Goal: Task Accomplishment & Management: Use online tool/utility

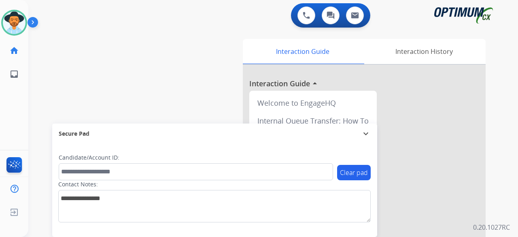
click at [75, 159] on label "Candidate/Account ID:" at bounding box center [89, 157] width 61 height 8
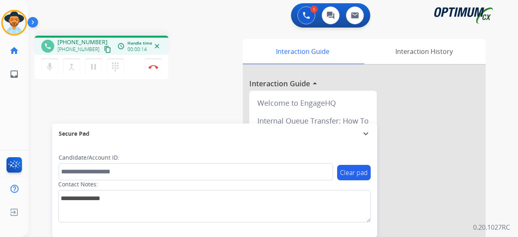
click at [104, 49] on mat-icon "content_copy" at bounding box center [107, 49] width 7 height 7
click at [144, 27] on div "1 Voice Interactions 0 Chat Interactions 0 Email Interactions" at bounding box center [268, 16] width 460 height 26
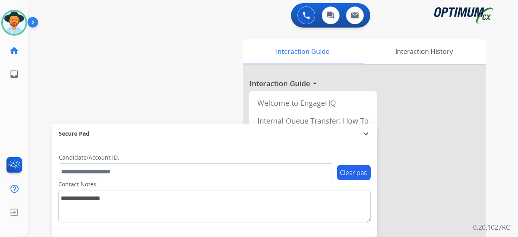
click at [46, 56] on div "swap_horiz Break voice bridge close_fullscreen Connect 3-Way Call merge_type Se…" at bounding box center [263, 197] width 470 height 337
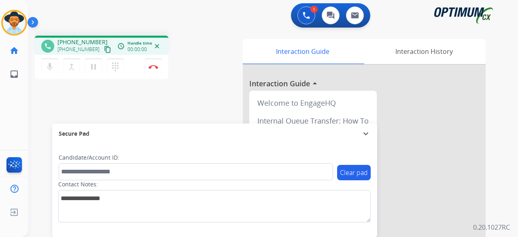
click at [104, 49] on mat-icon "content_copy" at bounding box center [107, 49] width 7 height 7
click at [149, 70] on button "Disconnect" at bounding box center [153, 66] width 17 height 17
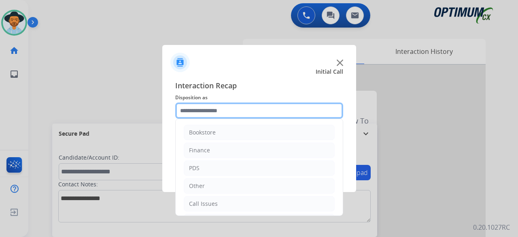
click at [265, 108] on input "text" at bounding box center [259, 110] width 168 height 16
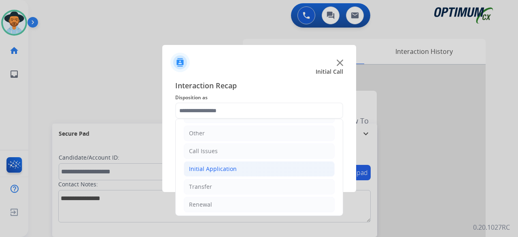
click at [229, 171] on li "Initial Application" at bounding box center [259, 168] width 151 height 15
click at [229, 192] on li "Credential Resend (Initial application)" at bounding box center [267, 186] width 135 height 15
type input "**********"
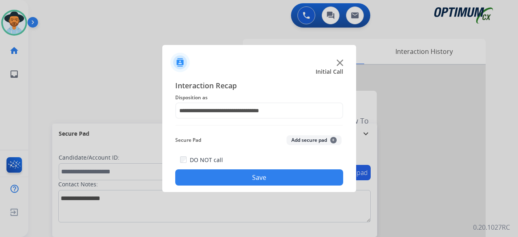
click at [319, 141] on button "Add secure pad +" at bounding box center [313, 140] width 55 height 10
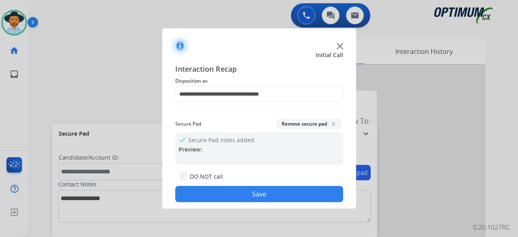
click at [275, 188] on button "Save" at bounding box center [259, 194] width 168 height 16
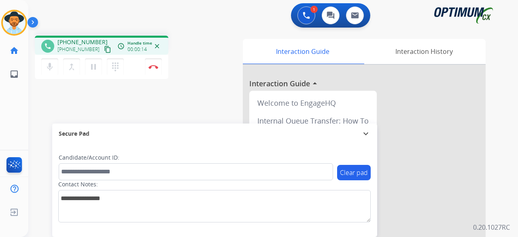
click at [104, 50] on mat-icon "content_copy" at bounding box center [107, 49] width 7 height 7
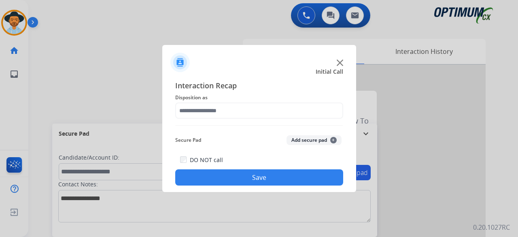
click at [340, 63] on img at bounding box center [339, 62] width 6 height 6
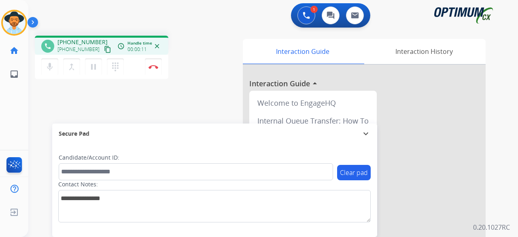
click at [104, 50] on mat-icon "content_copy" at bounding box center [107, 49] width 7 height 7
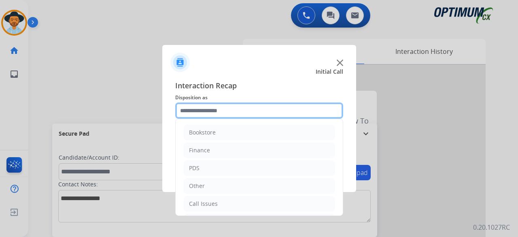
click at [218, 109] on input "text" at bounding box center [259, 110] width 168 height 16
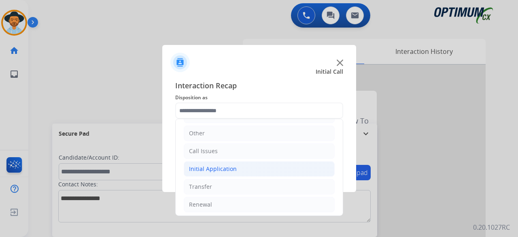
click at [230, 173] on li "Initial Application" at bounding box center [259, 168] width 151 height 15
click at [230, 186] on div "Credential Resend (Initial application)" at bounding box center [256, 186] width 102 height 8
type input "**********"
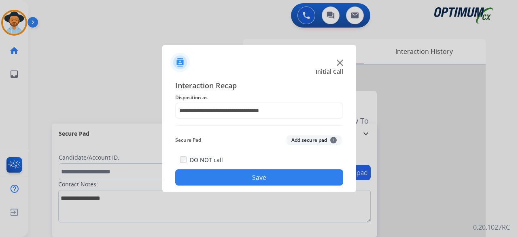
click at [307, 139] on button "Add secure pad +" at bounding box center [313, 140] width 55 height 10
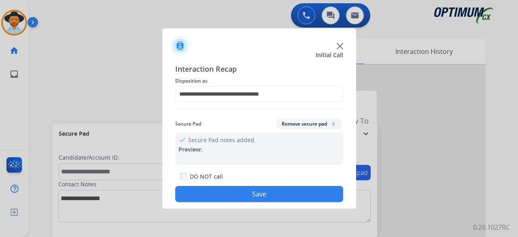
click at [262, 190] on button "Save" at bounding box center [259, 194] width 168 height 16
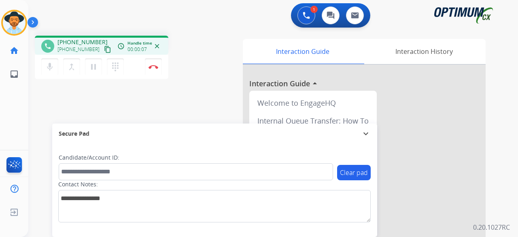
click at [104, 51] on mat-icon "content_copy" at bounding box center [107, 49] width 7 height 7
click at [153, 63] on button "Disconnect" at bounding box center [153, 66] width 17 height 17
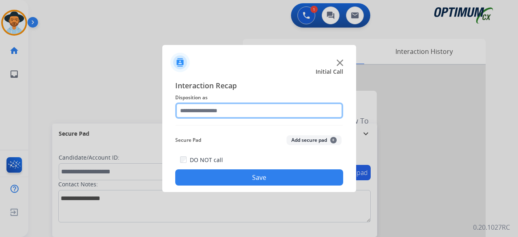
click at [251, 113] on input "text" at bounding box center [259, 110] width 168 height 16
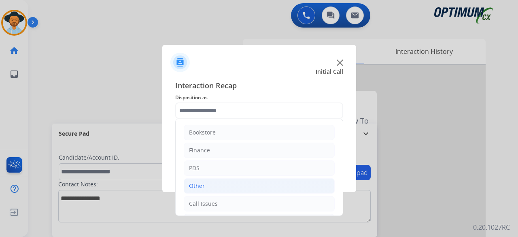
click at [245, 186] on li "Other" at bounding box center [259, 185] width 151 height 15
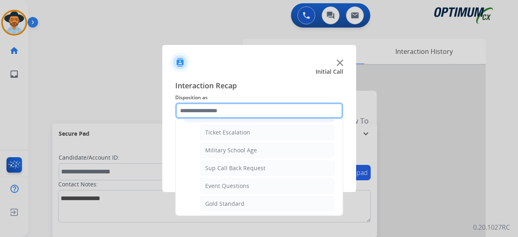
scroll to position [76, 0]
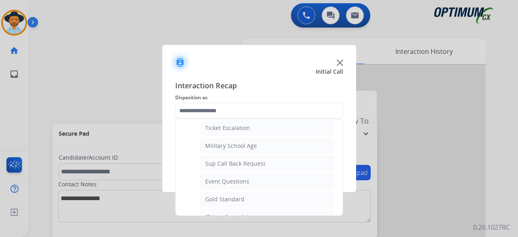
click at [338, 61] on img at bounding box center [339, 62] width 6 height 6
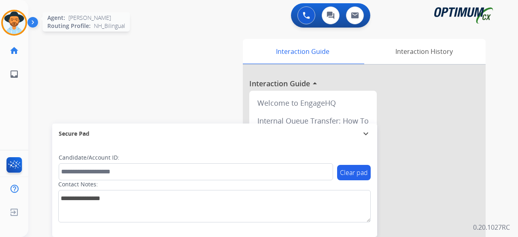
click at [21, 17] on img at bounding box center [14, 22] width 23 height 23
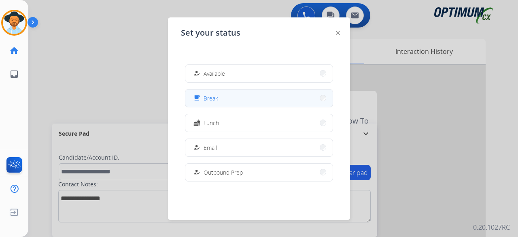
click at [234, 106] on button "free_breakfast Break" at bounding box center [258, 97] width 147 height 17
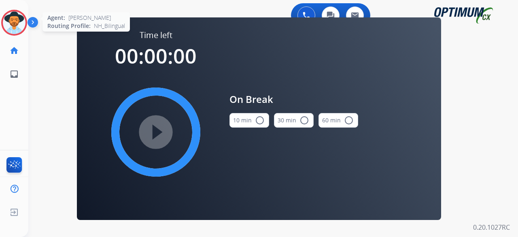
click at [17, 26] on img at bounding box center [14, 22] width 23 height 23
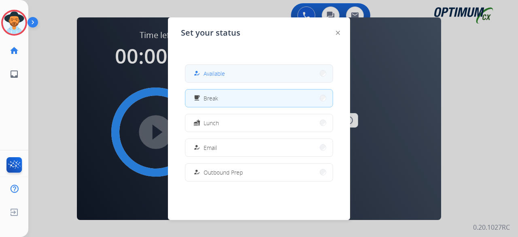
click at [209, 75] on span "Available" at bounding box center [213, 73] width 21 height 8
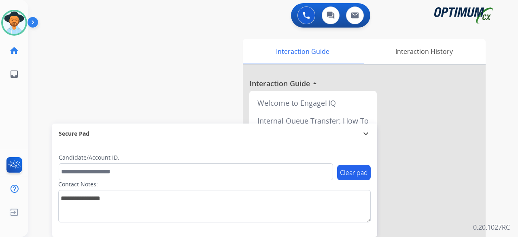
click at [43, 97] on div "swap_horiz Break voice bridge close_fullscreen Connect 3-Way Call merge_type Se…" at bounding box center [263, 197] width 470 height 337
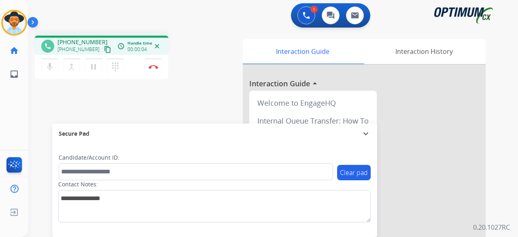
click at [104, 50] on mat-icon "content_copy" at bounding box center [107, 49] width 7 height 7
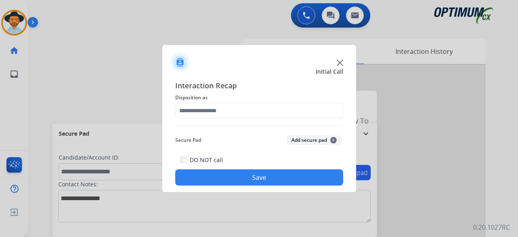
click at [342, 61] on img at bounding box center [339, 62] width 6 height 6
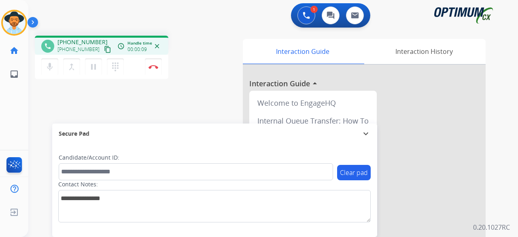
click at [104, 50] on mat-icon "content_copy" at bounding box center [107, 49] width 7 height 7
click at [52, 63] on mat-icon "mic" at bounding box center [50, 67] width 10 height 10
click at [51, 68] on mat-icon "mic_off" at bounding box center [50, 67] width 10 height 10
click at [161, 70] on button "Disconnect" at bounding box center [153, 66] width 17 height 17
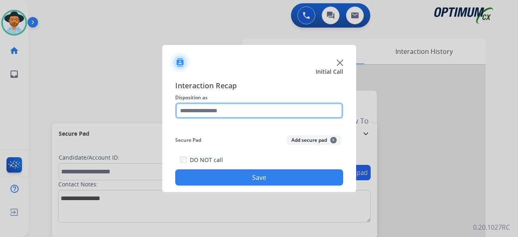
click at [260, 114] on input "text" at bounding box center [259, 110] width 168 height 16
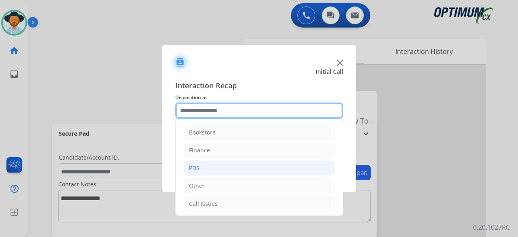
scroll to position [53, 0]
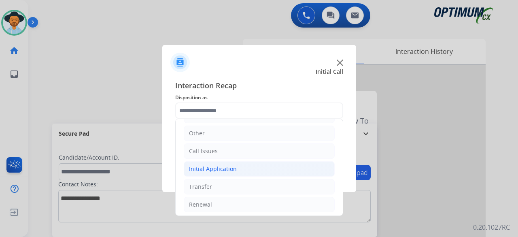
click at [225, 165] on div "Initial Application" at bounding box center [213, 169] width 48 height 8
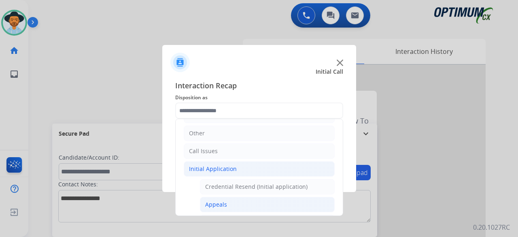
click at [226, 203] on li "Appeals" at bounding box center [267, 203] width 135 height 15
type input "*******"
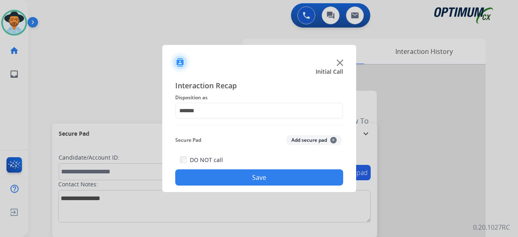
click at [316, 137] on button "Add secure pad +" at bounding box center [313, 140] width 55 height 10
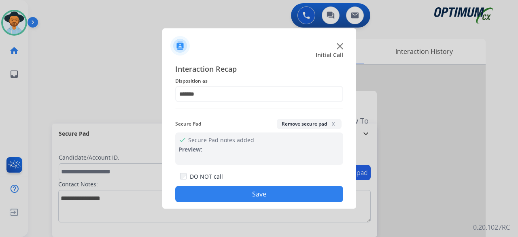
click at [266, 188] on button "Save" at bounding box center [259, 194] width 168 height 16
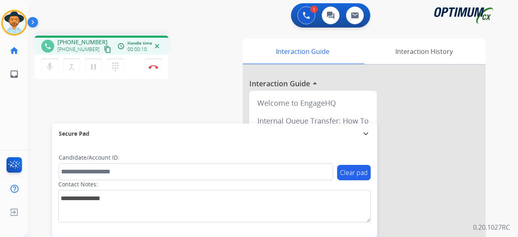
click at [104, 49] on mat-icon "content_copy" at bounding box center [107, 49] width 7 height 7
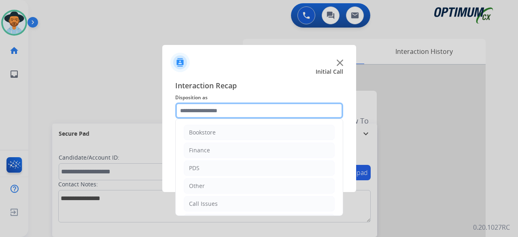
click at [243, 111] on input "text" at bounding box center [259, 110] width 168 height 16
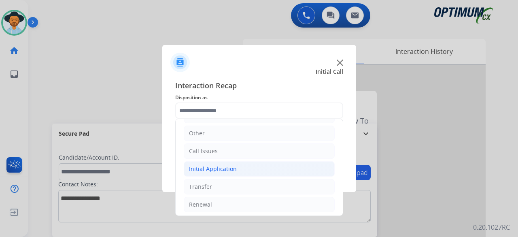
click at [228, 168] on div "Initial Application" at bounding box center [213, 169] width 48 height 8
click at [340, 64] on img at bounding box center [339, 62] width 6 height 6
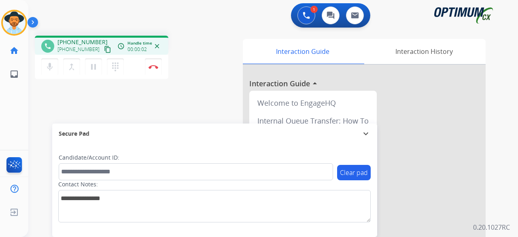
click at [104, 49] on mat-icon "content_copy" at bounding box center [107, 49] width 7 height 7
click at [157, 68] on img at bounding box center [153, 67] width 10 height 4
